Goal: Task Accomplishment & Management: Use online tool/utility

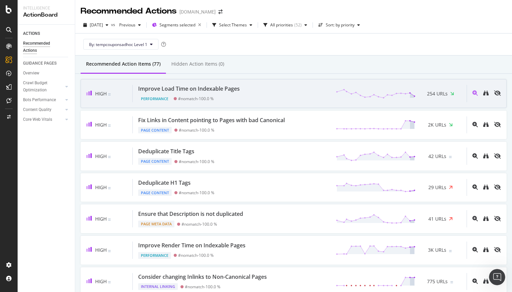
click at [255, 96] on div "Improve Load Time on Indexable Pages Performance #nomatch - 100.0 % 254 URLs" at bounding box center [300, 93] width 334 height 17
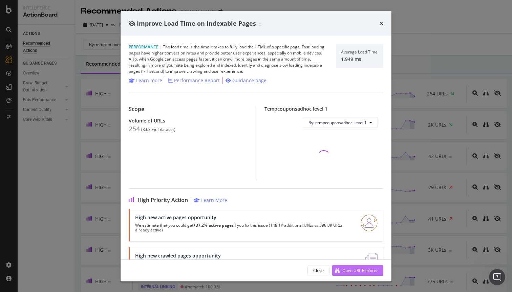
click at [352, 269] on div "Open URL Explorer" at bounding box center [360, 270] width 36 height 6
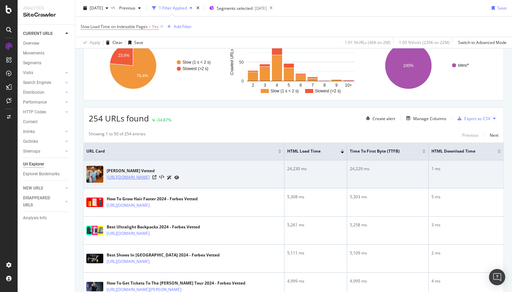
scroll to position [65, 0]
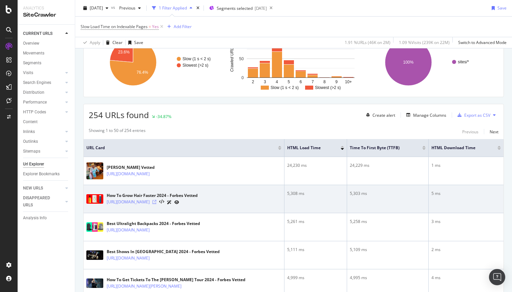
click at [156, 204] on icon at bounding box center [154, 202] width 4 height 4
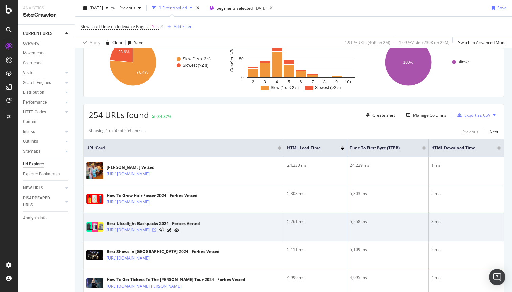
click at [156, 232] on icon at bounding box center [154, 230] width 4 height 4
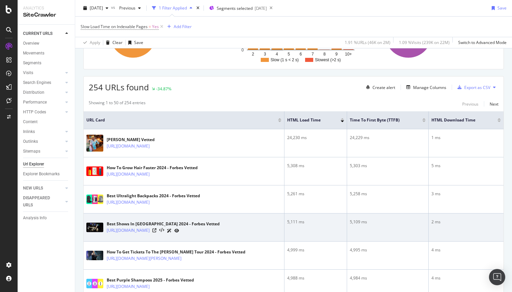
scroll to position [95, 0]
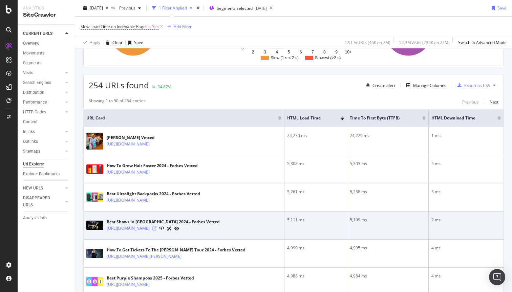
click at [156, 230] on icon at bounding box center [154, 228] width 4 height 4
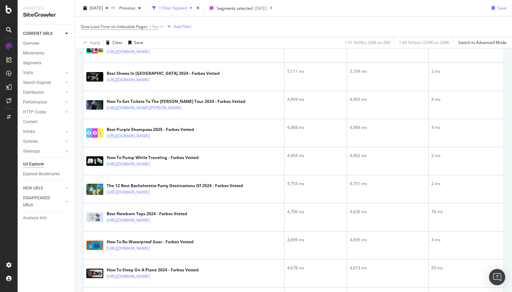
scroll to position [246, 0]
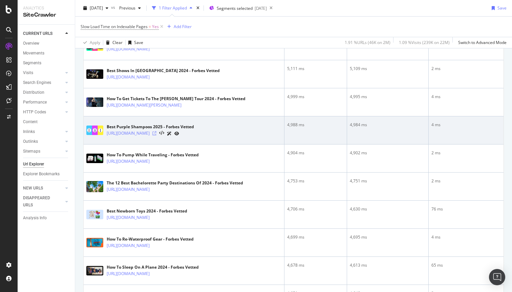
click at [156, 135] on icon at bounding box center [154, 133] width 4 height 4
